Goal: Communication & Community: Answer question/provide support

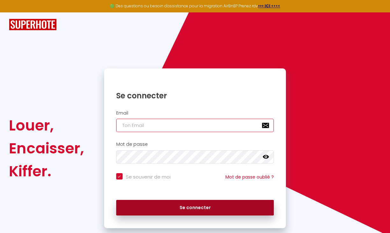
type input "[EMAIL_ADDRESS][DOMAIN_NAME]"
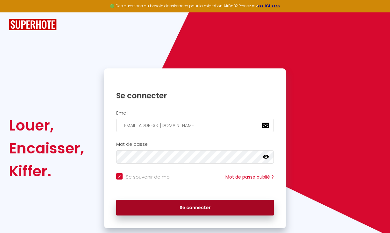
click at [197, 207] on button "Se connecter" at bounding box center [195, 208] width 158 height 16
checkbox input "true"
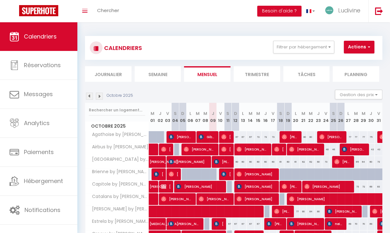
click at [377, 76] on li "Planning" at bounding box center [356, 74] width 47 height 16
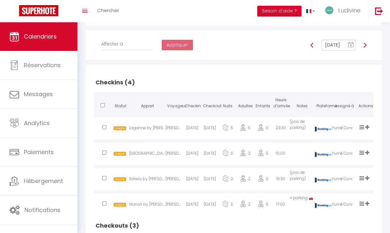
scroll to position [102, 0]
click at [365, 48] on img at bounding box center [365, 45] width 5 height 5
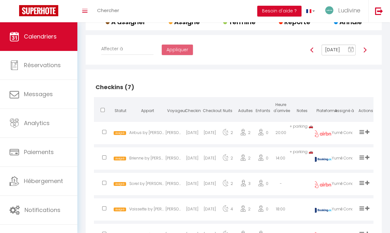
scroll to position [92, 0]
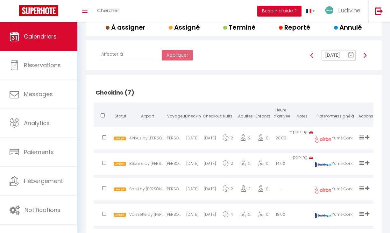
click at [312, 58] on img at bounding box center [312, 55] width 5 height 5
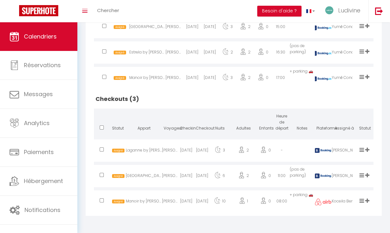
click at [360, 201] on icon at bounding box center [362, 200] width 5 height 5
click at [326, 178] on li "Terminé" at bounding box center [340, 180] width 50 height 12
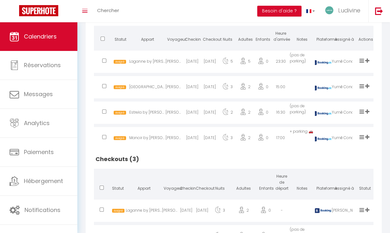
scroll to position [111, 0]
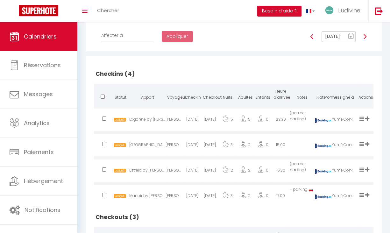
click at [363, 39] on img at bounding box center [365, 36] width 5 height 5
type input "[DATE]"
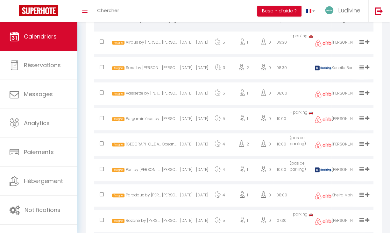
scroll to position [465, 0]
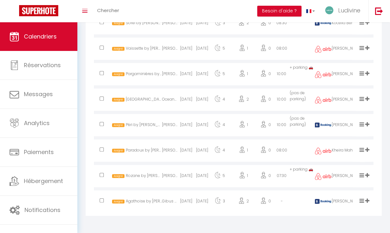
click at [189, 207] on div "[DATE]" at bounding box center [186, 202] width 16 height 21
select select "0"
select select "1"
select select
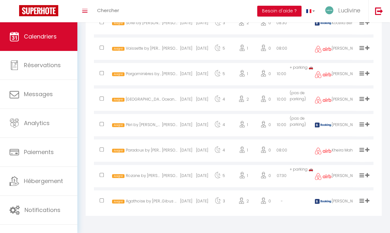
select select
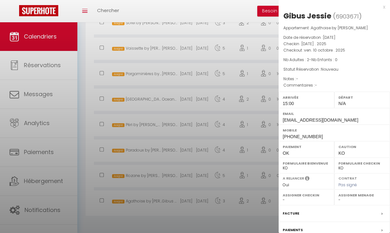
select select "27584"
select select "2060"
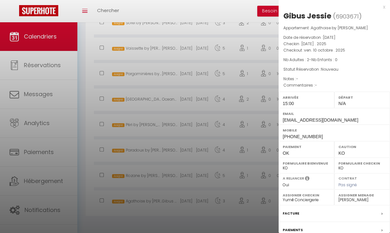
scroll to position [62, 0]
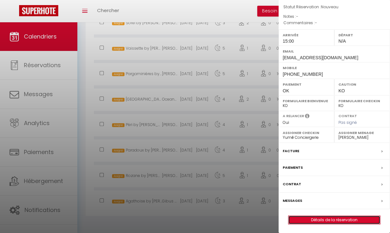
click at [331, 220] on link "Détails de la réservation" at bounding box center [335, 220] width 92 height 8
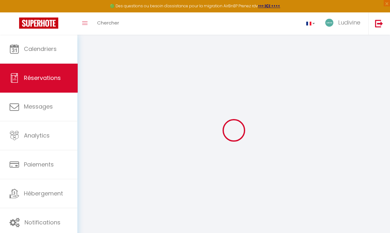
select select
checkbox input "false"
select select
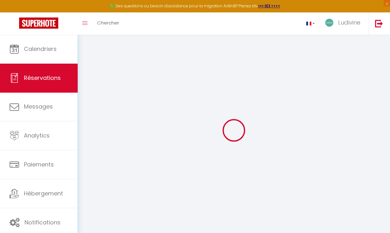
checkbox input "false"
select select
checkbox input "false"
type input "60"
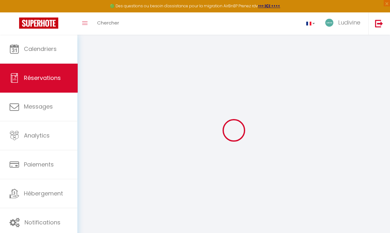
type input "6.9"
select select
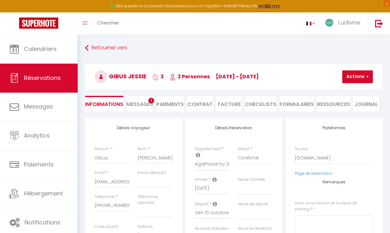
checkbox input "false"
select select "15:00"
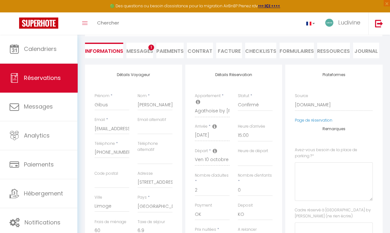
scroll to position [54, 0]
click at [247, 154] on select "00:00 00:30 01:00 01:30 02:00 02:30 03:00 03:30 04:00 04:30 05:00 05:30 06:00 0…" at bounding box center [255, 159] width 35 height 12
select select "11:00"
click at [238, 153] on select "00:00 00:30 01:00 01:30 02:00 02:30 03:00 03:30 04:00 04:30 05:00 05:30 06:00 0…" at bounding box center [255, 159] width 35 height 12
checkbox input "false"
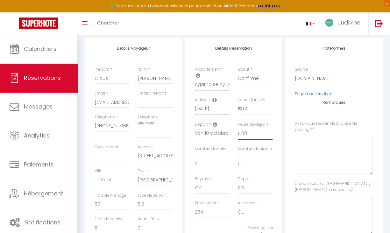
scroll to position [0, 0]
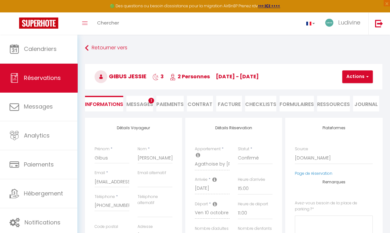
click at [360, 69] on h3 "Gibus [PERSON_NAME] 3 2 Personnes [DATE] - [DATE]" at bounding box center [234, 76] width 298 height 25
click at [360, 73] on button "Actions" at bounding box center [358, 76] width 31 height 13
click at [348, 91] on link "Enregistrer" at bounding box center [363, 91] width 50 height 8
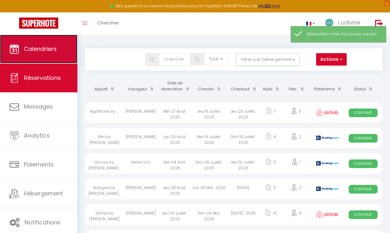
click at [27, 55] on link "Calendriers" at bounding box center [38, 49] width 77 height 29
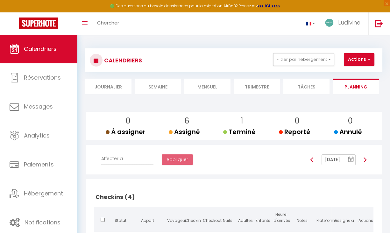
click at [364, 165] on div at bounding box center [365, 160] width 11 height 11
click at [365, 163] on img at bounding box center [365, 159] width 5 height 5
type input "[DATE]"
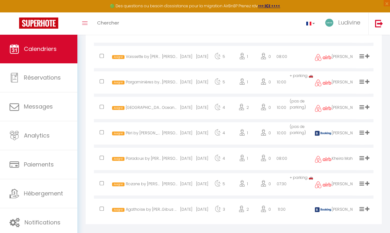
scroll to position [462, 0]
click at [98, 114] on div at bounding box center [102, 109] width 16 height 21
click at [103, 110] on input "checkbox" at bounding box center [102, 107] width 4 height 4
checkbox input "true"
click at [101, 186] on input "checkbox" at bounding box center [102, 184] width 4 height 4
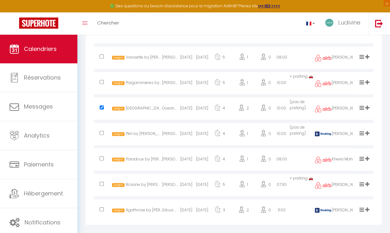
checkbox input "true"
click at [101, 162] on div at bounding box center [102, 160] width 16 height 21
click at [104, 161] on input "checkbox" at bounding box center [102, 158] width 4 height 4
checkbox input "true"
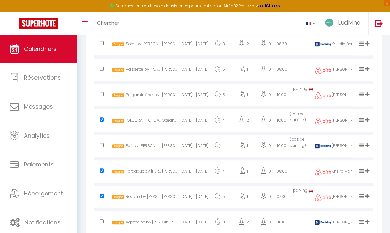
scroll to position [451, 0]
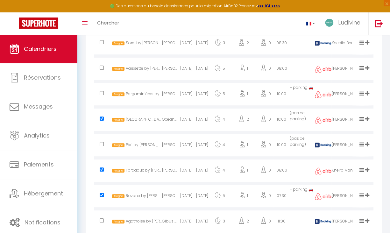
click at [100, 121] on input "checkbox" at bounding box center [102, 119] width 4 height 4
checkbox input "false"
click at [101, 172] on input "checkbox" at bounding box center [102, 170] width 4 height 4
checkbox input "false"
click at [103, 197] on input "checkbox" at bounding box center [102, 195] width 4 height 4
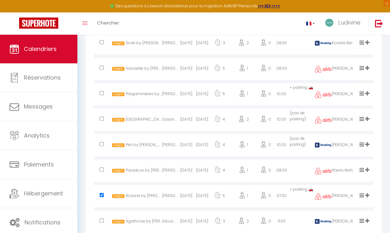
checkbox input "false"
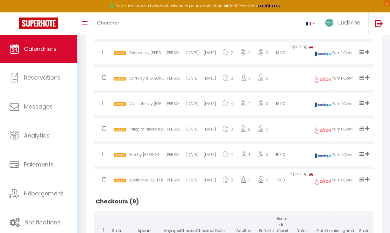
scroll to position [216, 0]
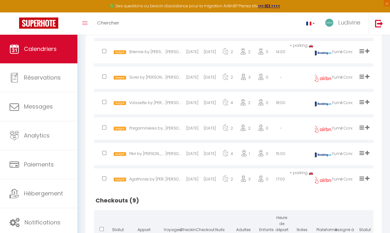
click at [200, 84] on div "[DATE]" at bounding box center [193, 78] width 18 height 21
select select "0"
select select "1"
select select
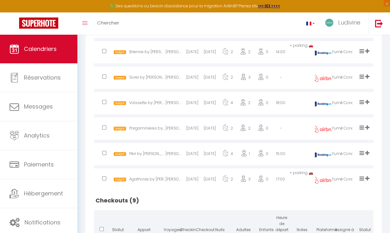
select select
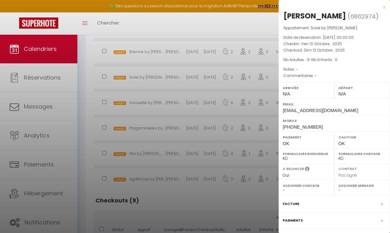
select select "27584"
select select "16169"
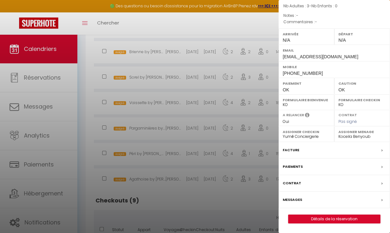
click at [298, 194] on div "Messages" at bounding box center [335, 200] width 112 height 17
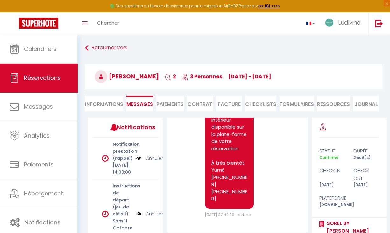
scroll to position [81, 0]
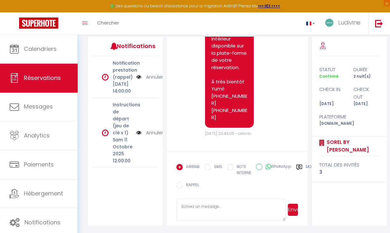
click at [224, 205] on textarea at bounding box center [232, 210] width 110 height 22
type textarea "b"
type textarea "Bonjour Aude, Votre séjour approche, pourriez-vous nous précisez votre heure d'…"
click at [293, 209] on button "Envoyer" at bounding box center [293, 210] width 11 height 12
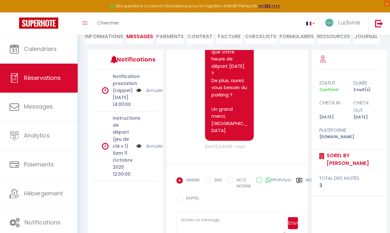
scroll to position [81, 0]
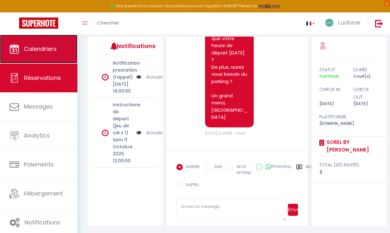
click at [52, 47] on span "Calendriers" at bounding box center [40, 49] width 33 height 8
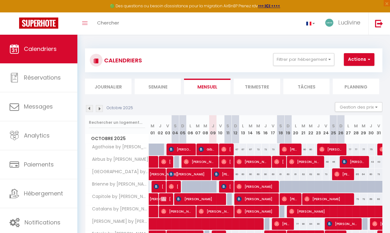
scroll to position [24, 0]
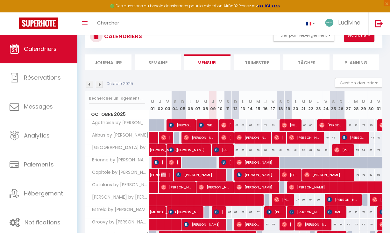
click at [357, 61] on li "Planning" at bounding box center [356, 63] width 47 height 16
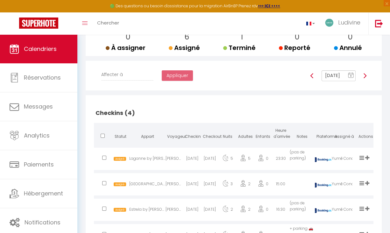
scroll to position [72, 0]
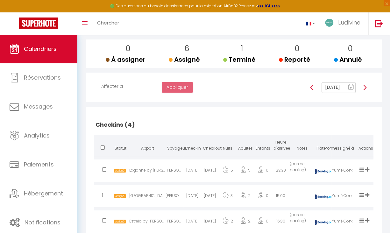
click at [365, 90] on img at bounding box center [365, 87] width 5 height 5
type input "[DATE]"
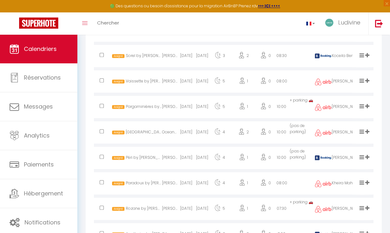
scroll to position [431, 0]
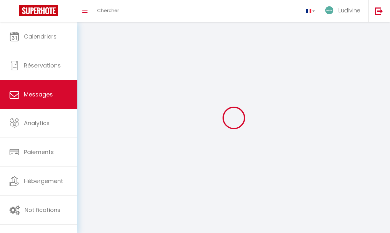
select select "message"
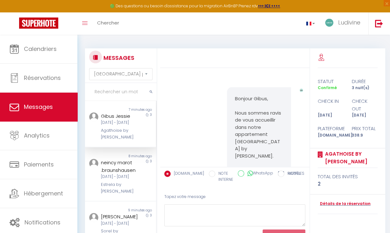
scroll to position [2309, 0]
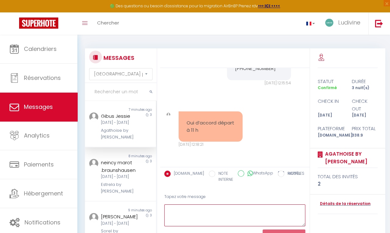
click at [204, 215] on textarea at bounding box center [234, 216] width 141 height 22
type textarea "C'est noté, merci, Bonne fin de séjour, Ludivine"
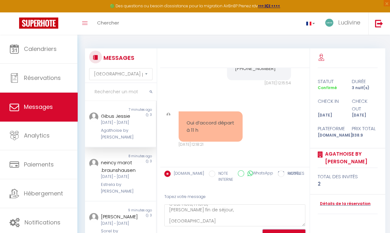
click at [280, 230] on button "ENVOYER" at bounding box center [284, 235] width 43 height 11
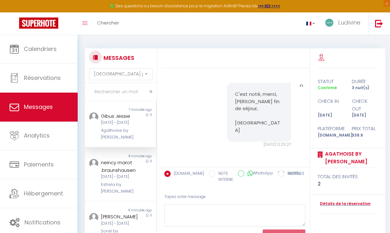
scroll to position [2392, 0]
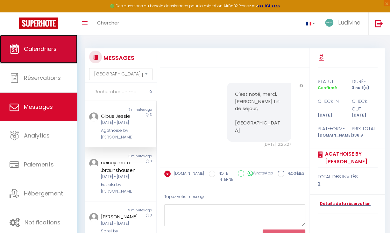
click at [38, 47] on span "Calendriers" at bounding box center [40, 49] width 33 height 8
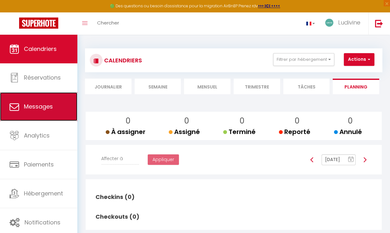
click at [43, 108] on span "Messages" at bounding box center [38, 107] width 29 height 8
select select "message"
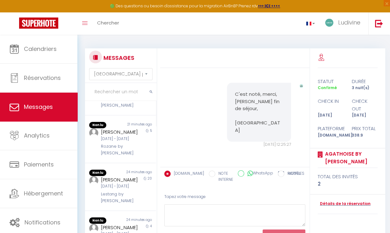
scroll to position [149, 0]
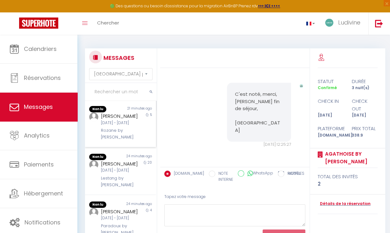
click at [120, 126] on div "Dim 05 Oct - Ven 10 Oct" at bounding box center [119, 123] width 37 height 6
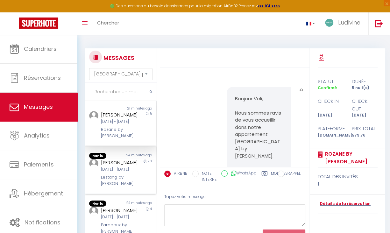
click at [101, 173] on div "Dim 21 Sep - Sam 11 Oct" at bounding box center [119, 170] width 37 height 6
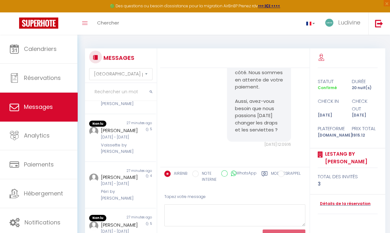
scroll to position [275, 0]
click at [124, 92] on div "Lun 06 Oct - Ven 10 Oct" at bounding box center [119, 89] width 37 height 6
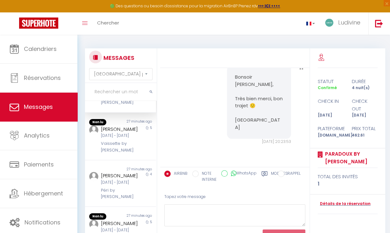
scroll to position [2128, 0]
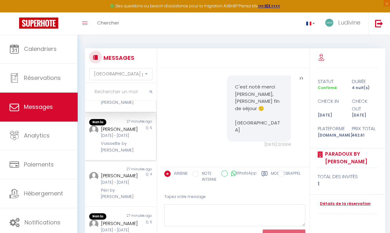
click at [120, 133] on div "[PERSON_NAME]" at bounding box center [119, 130] width 37 height 8
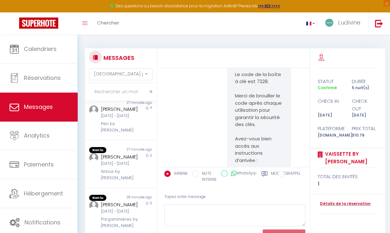
scroll to position [432, 0]
click at [111, 167] on div "Dim 05 Oct - Ven 10 Oct" at bounding box center [119, 164] width 37 height 6
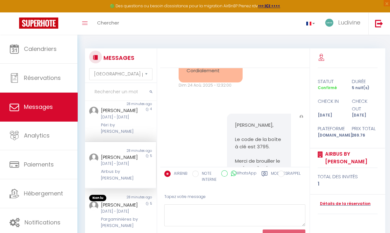
scroll to position [455, 0]
click at [122, 209] on div "Dim 05 Oct - Ven 10 Oct" at bounding box center [119, 212] width 37 height 6
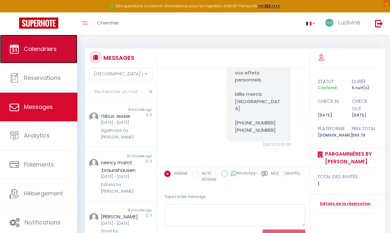
click at [43, 55] on link "Calendriers" at bounding box center [38, 49] width 77 height 29
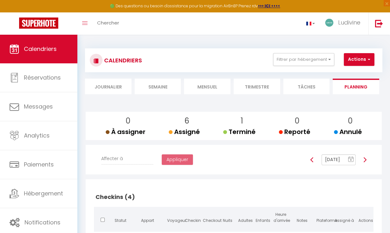
click at [189, 86] on li "Mensuel" at bounding box center [207, 87] width 47 height 16
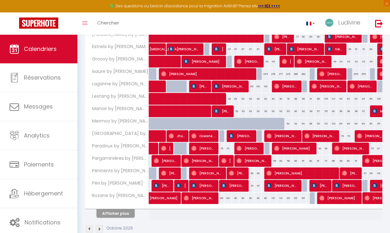
scroll to position [208, 0]
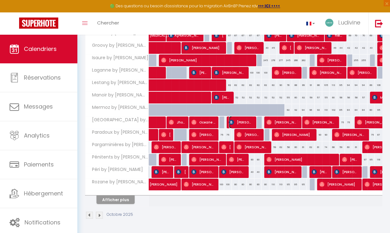
click at [232, 120] on img at bounding box center [231, 122] width 5 height 5
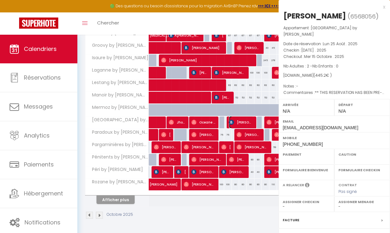
select select "OK"
select select "KO"
select select "0"
select select "1"
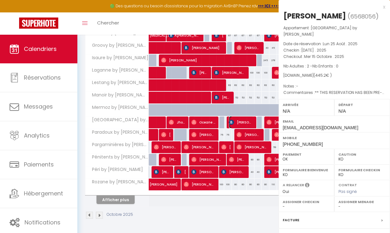
select select "27584"
select select "16548"
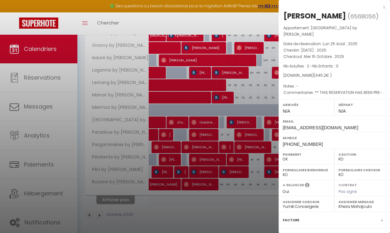
click at [71, 95] on div at bounding box center [195, 116] width 390 height 233
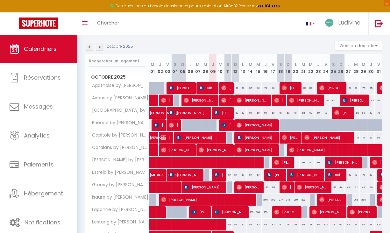
scroll to position [0, 0]
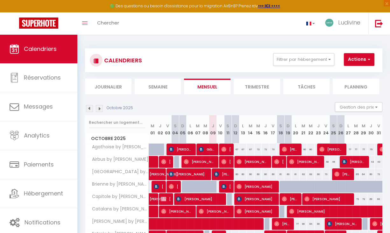
click at [359, 83] on li "Planning" at bounding box center [356, 87] width 47 height 16
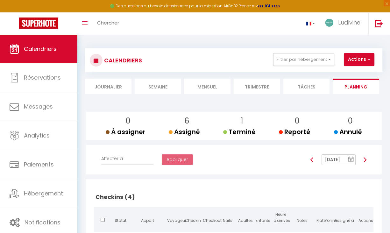
click at [364, 163] on img at bounding box center [365, 159] width 5 height 5
type input "[DATE]"
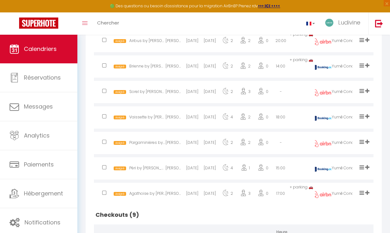
scroll to position [203, 0]
click at [184, 149] on div "[DATE]" at bounding box center [193, 143] width 18 height 21
select select "0"
select select "1"
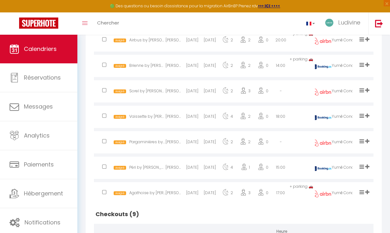
select select
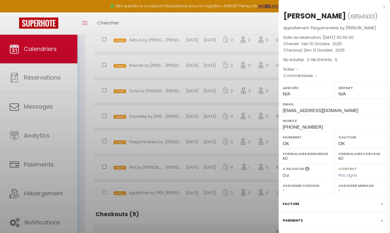
select select "27584"
select select "49620"
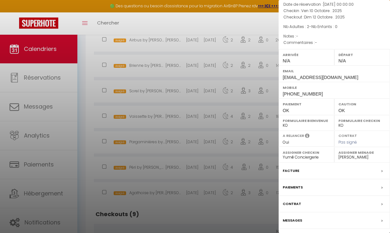
scroll to position [59, 0]
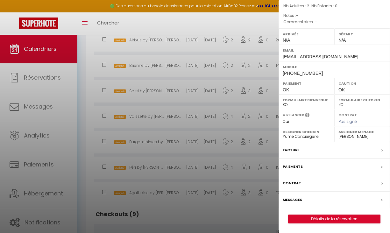
click at [299, 197] on label "Messages" at bounding box center [292, 200] width 19 height 7
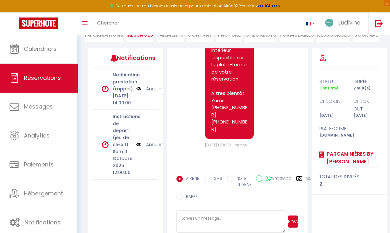
scroll to position [81, 0]
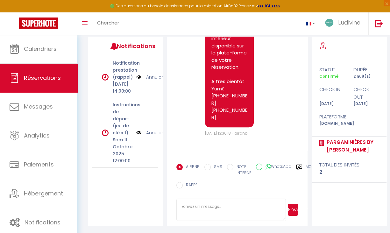
click at [207, 210] on textarea at bounding box center [232, 210] width 110 height 22
paste textarea "Bonjour Aude, Votre séjour approche, pourriez-vous nous précisez votre heure d'…"
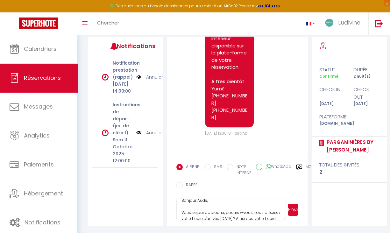
scroll to position [1, 0]
click at [201, 204] on textarea "Bonjour Aude, Votre séjour approche, pourriez-vous nous précisez votre heure d'…" at bounding box center [232, 210] width 110 height 22
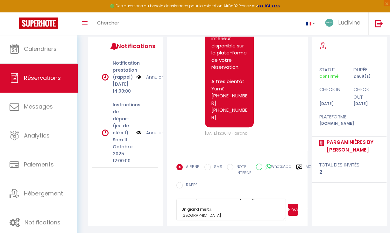
scroll to position [42, 0]
type textarea "Bonjour James, Votre séjour approche, pourriez-vous nous précisez votre heure d…"
click at [291, 210] on button "Envoyer" at bounding box center [293, 210] width 11 height 12
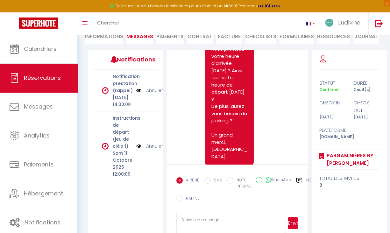
scroll to position [820, 0]
